Goal: Information Seeking & Learning: Learn about a topic

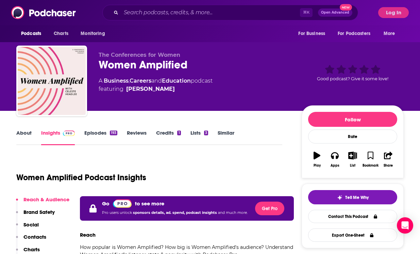
click at [233, 6] on div "⌘ K Open Advanced New" at bounding box center [230, 13] width 256 height 16
click at [232, 7] on input "Search podcasts, credits, & more..." at bounding box center [210, 12] width 179 height 11
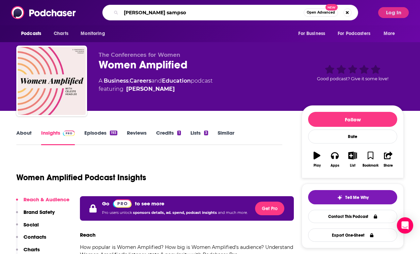
type input "[PERSON_NAME]"
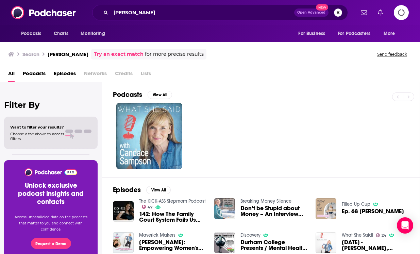
click at [402, 15] on icon "Logging in" at bounding box center [401, 12] width 7 height 7
click at [326, 111] on div at bounding box center [266, 136] width 307 height 66
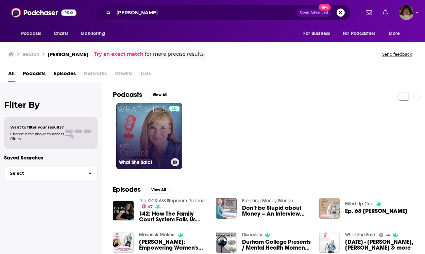
click at [151, 141] on link "What She Said!" at bounding box center [149, 136] width 66 height 66
